Goal: Find specific page/section: Find specific page/section

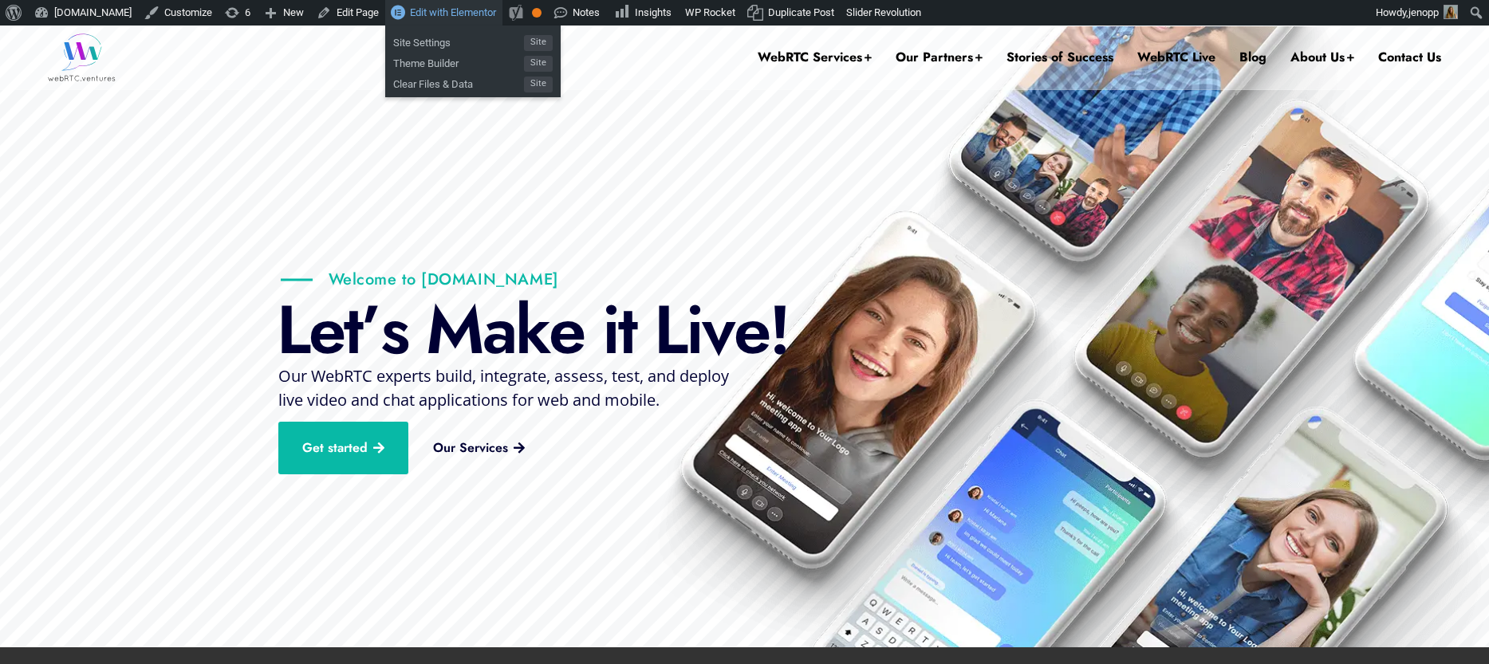
click at [443, 14] on span "Edit with Elementor" at bounding box center [453, 12] width 86 height 12
click at [437, 10] on span "Edit with Elementor" at bounding box center [453, 12] width 86 height 12
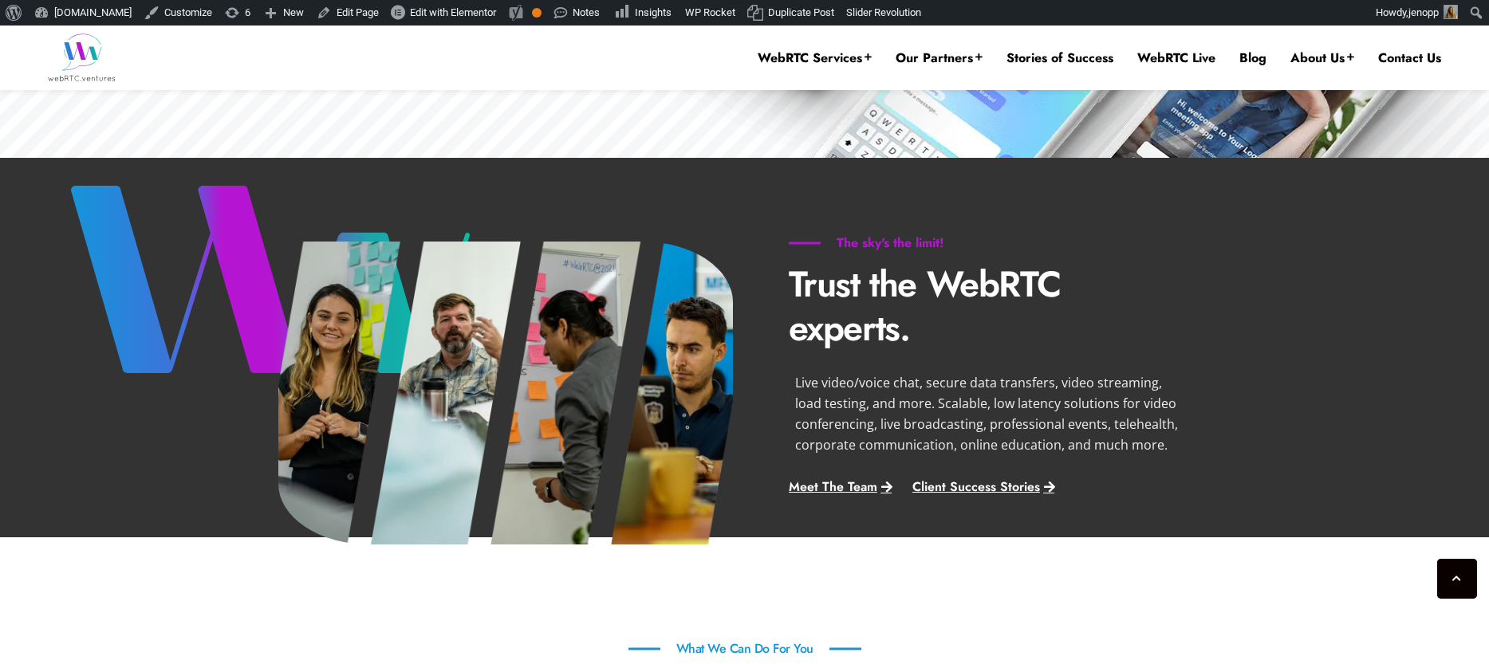
scroll to position [556, 0]
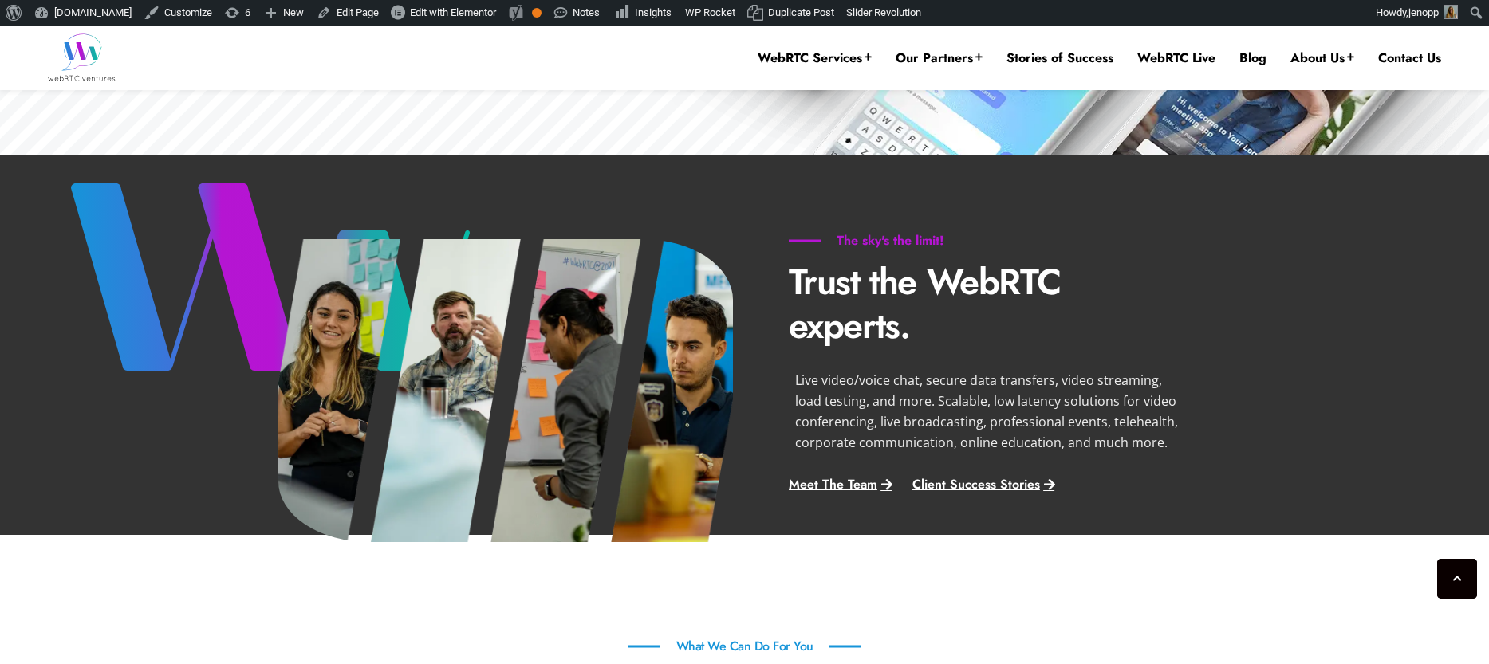
click at [955, 313] on p "Trust the WebRTC experts." at bounding box center [988, 304] width 399 height 88
click at [449, 14] on span "Edit with Elementor" at bounding box center [453, 12] width 86 height 12
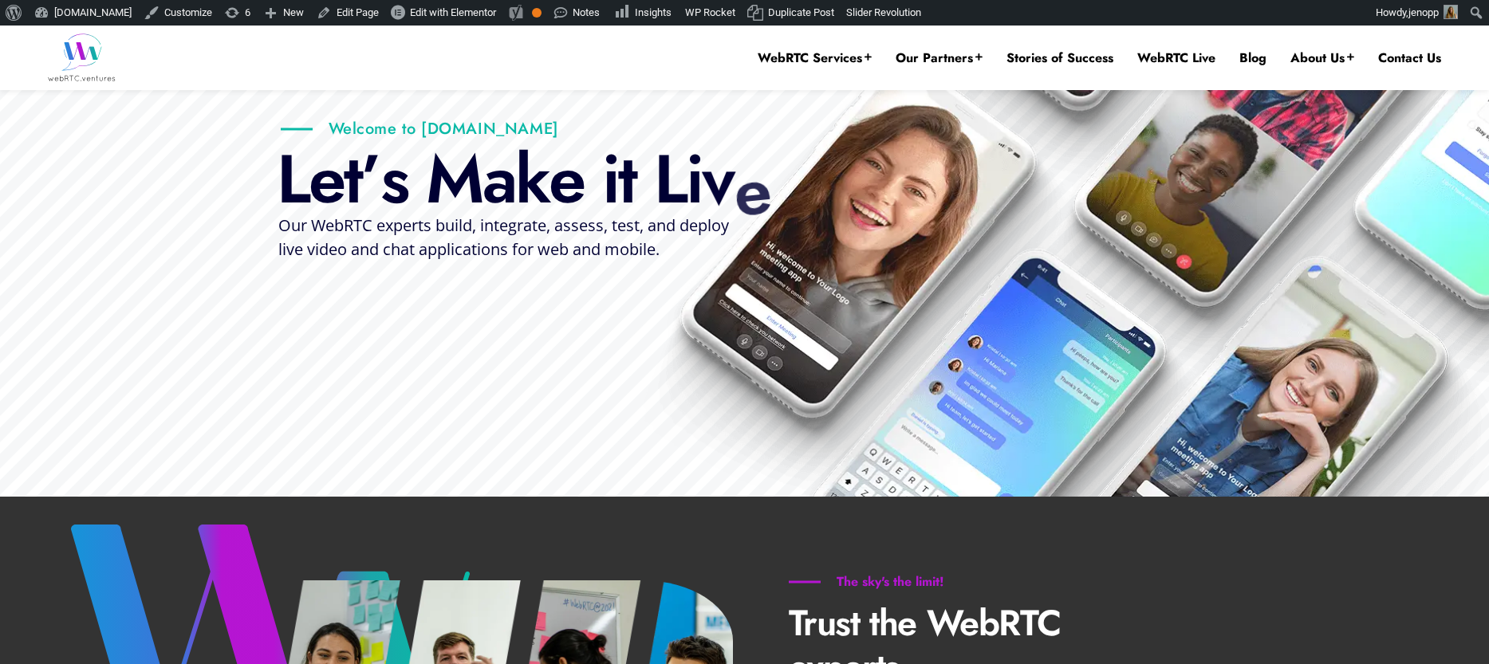
scroll to position [214, 0]
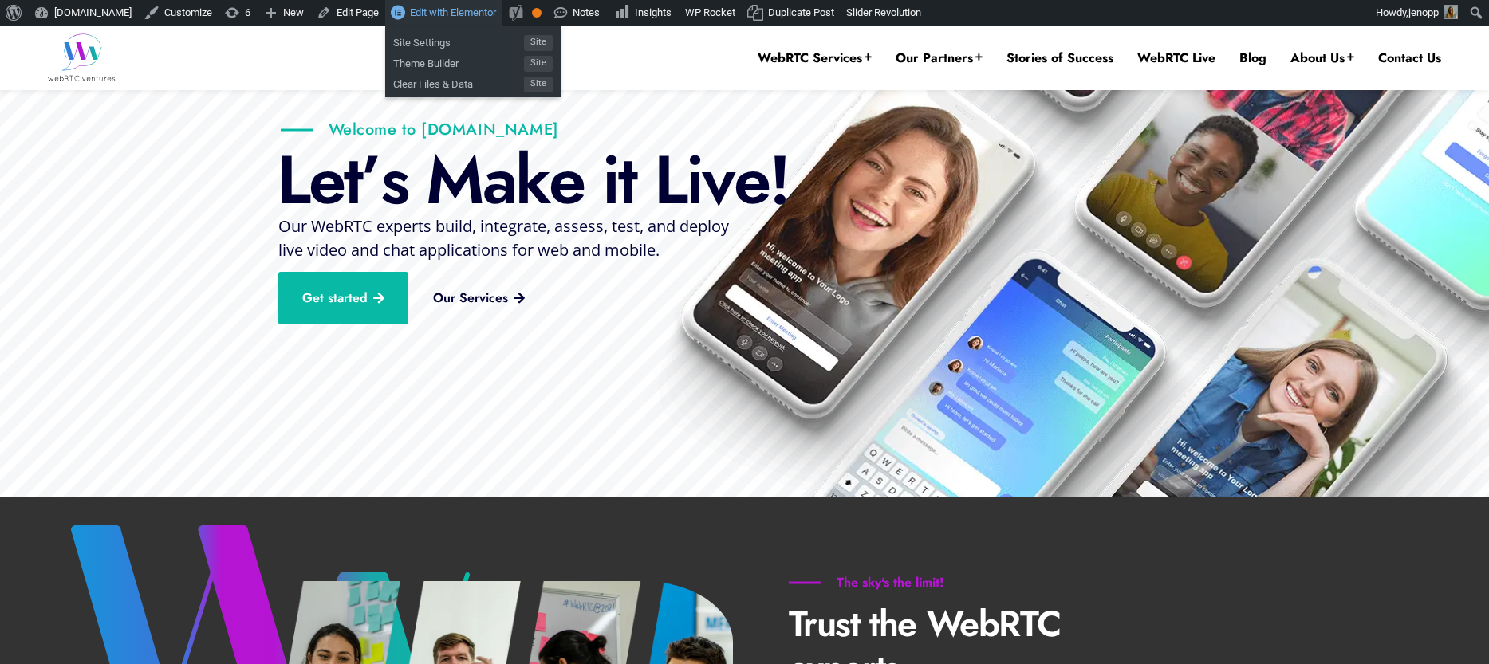
click at [473, 12] on span "Edit with Elementor" at bounding box center [453, 12] width 86 height 12
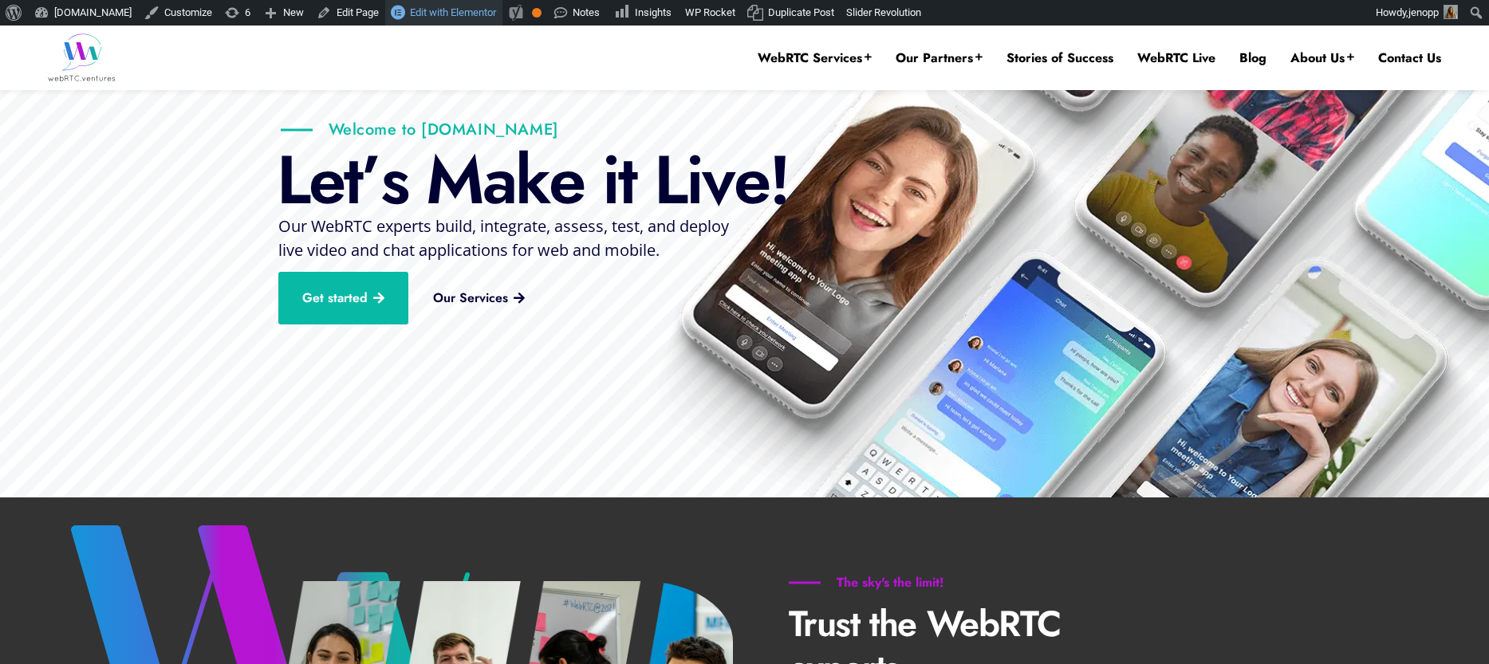
scroll to position [0, 0]
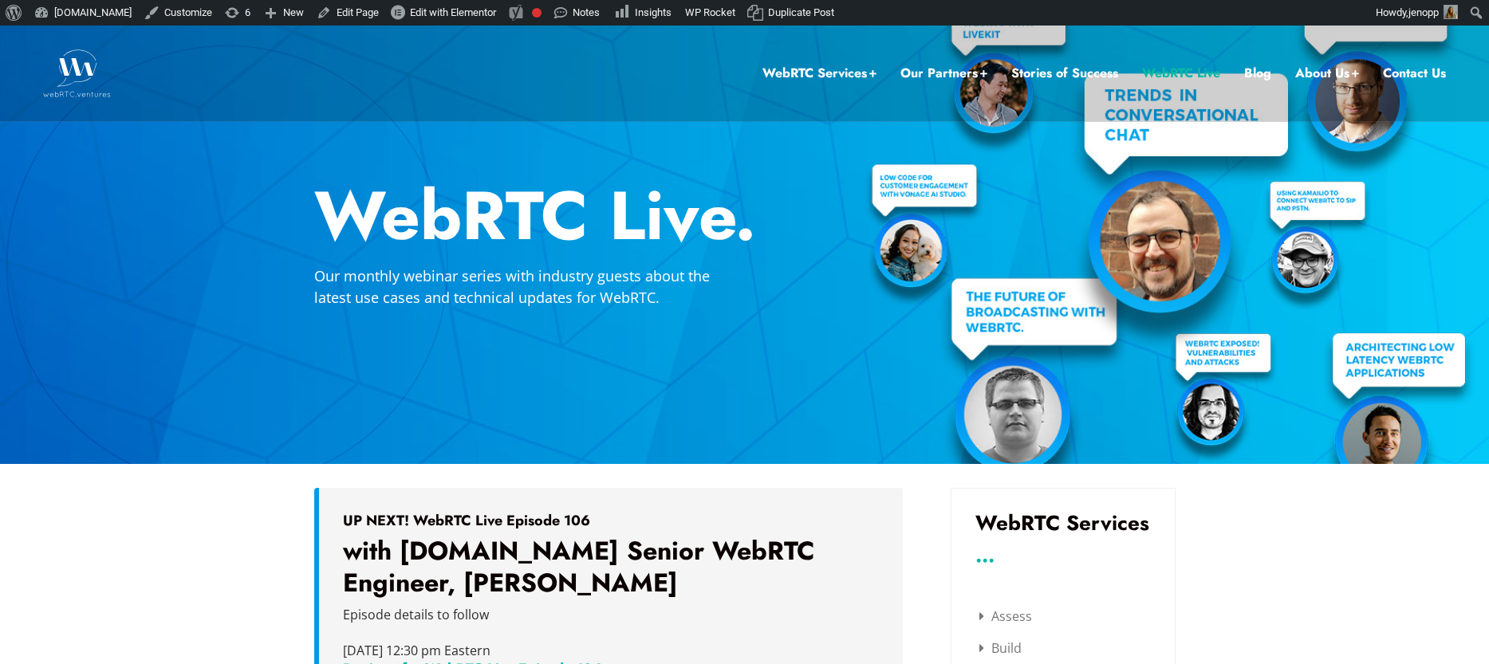
click at [89, 95] on img at bounding box center [77, 73] width 68 height 48
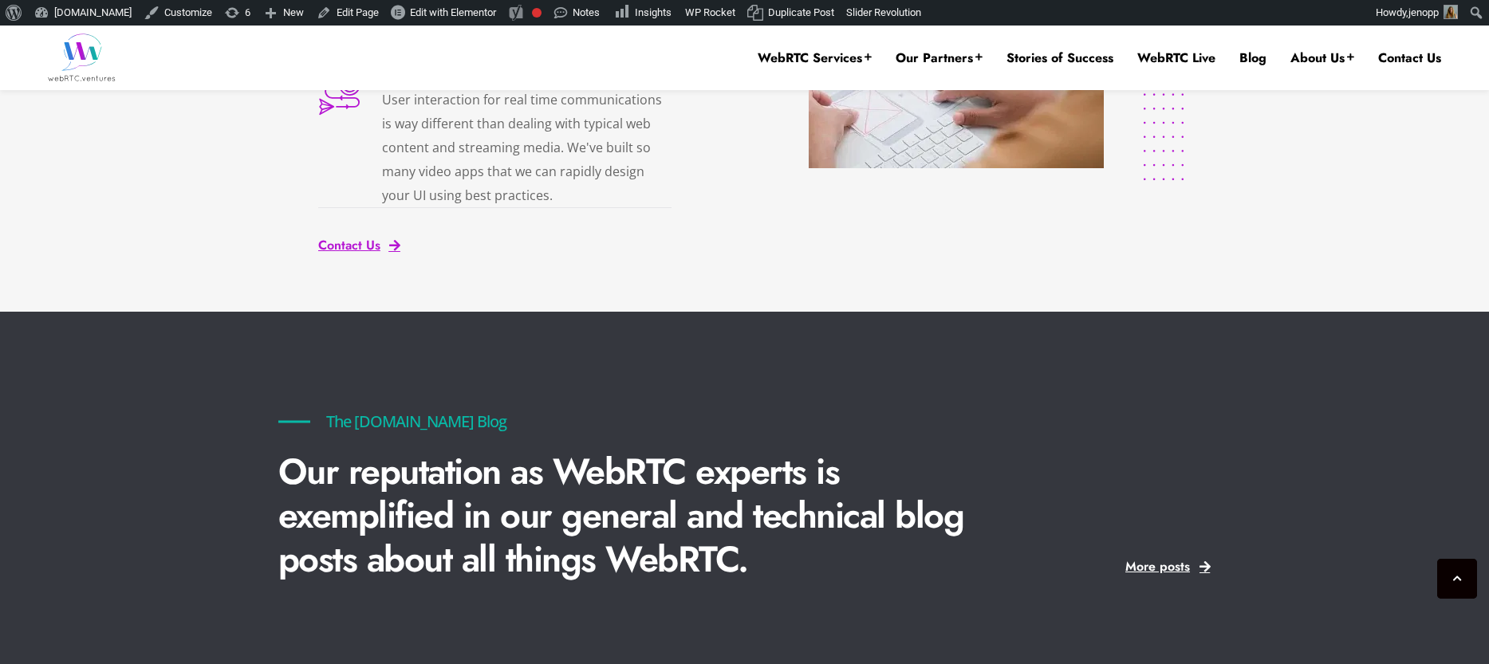
scroll to position [3543, 0]
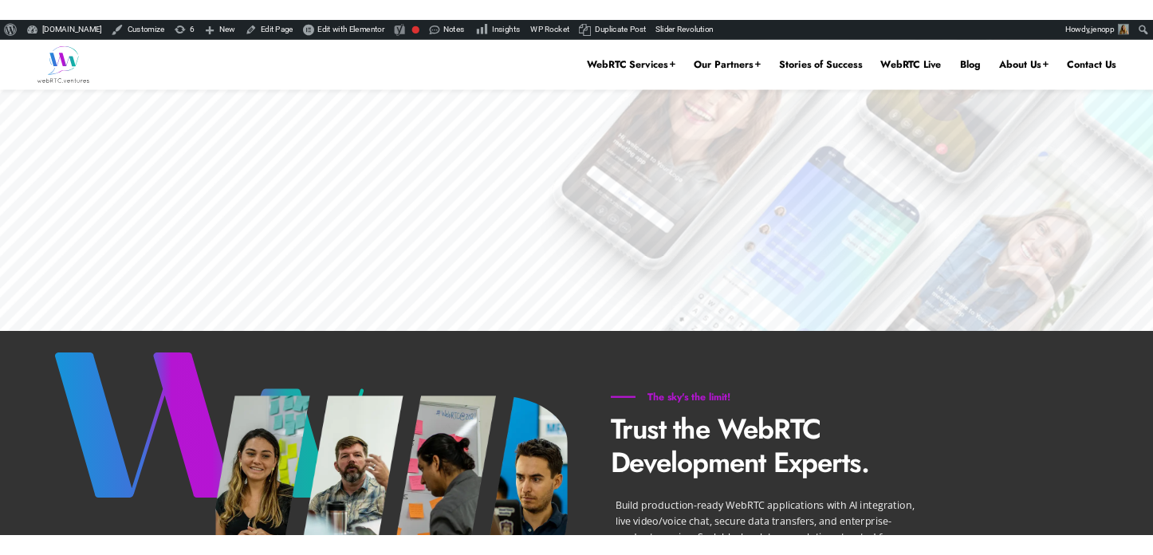
scroll to position [3, 0]
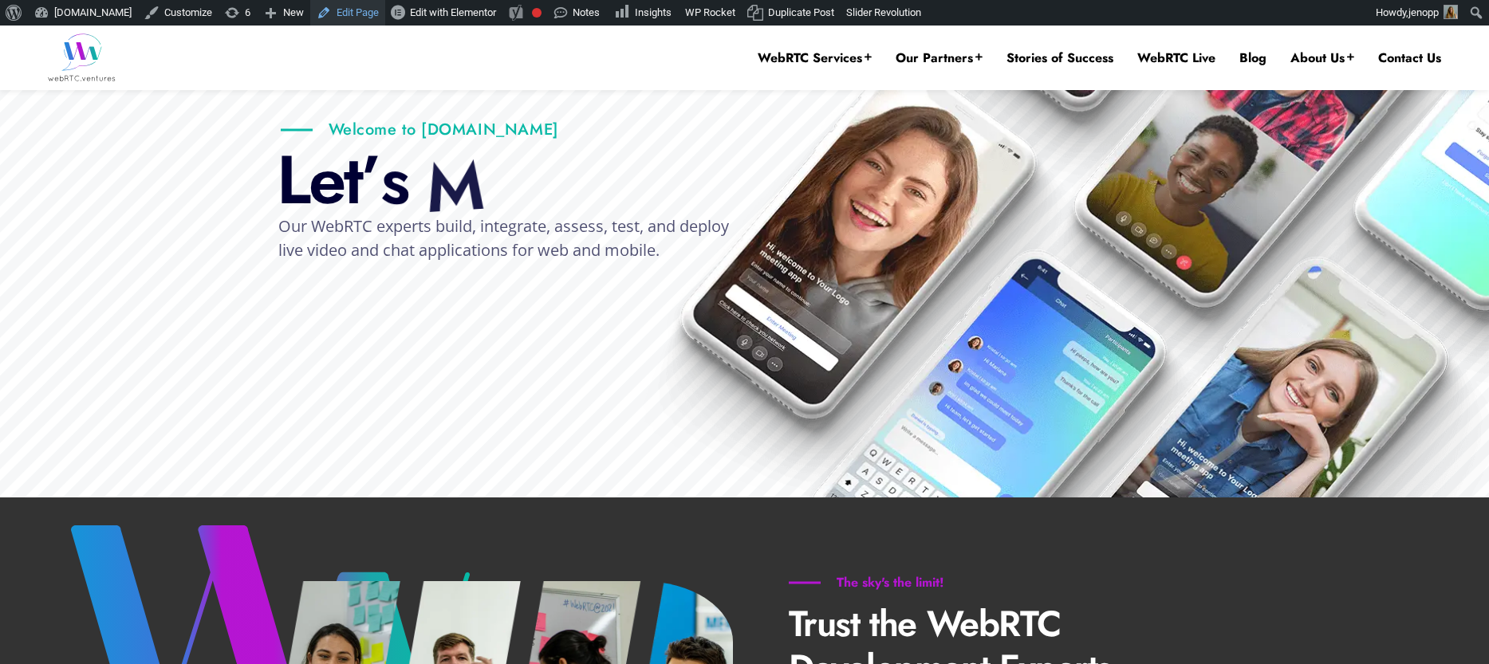
click at [357, 9] on link "Edit Page" at bounding box center [347, 13] width 75 height 26
